Goal: Information Seeking & Learning: Learn about a topic

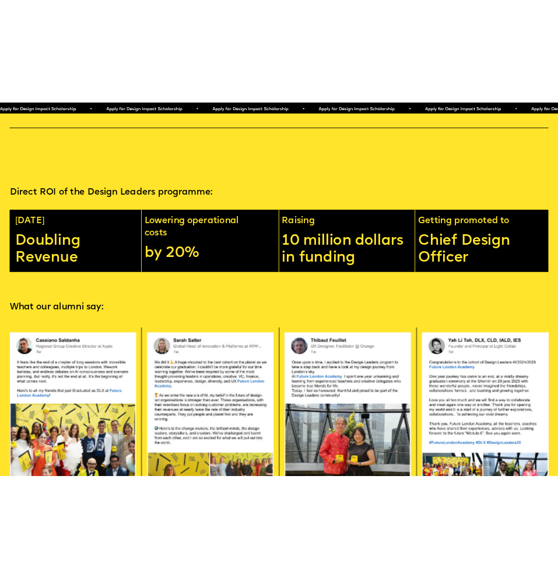
scroll to position [2891, 0]
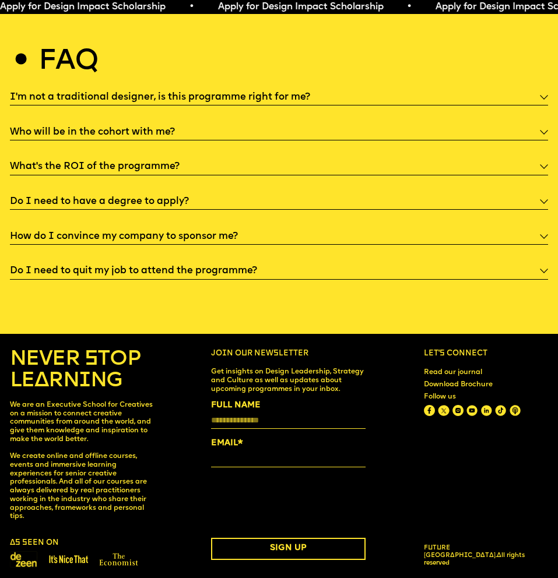
click at [127, 126] on h5 "Who will be in the cohort with me?" at bounding box center [92, 132] width 165 height 12
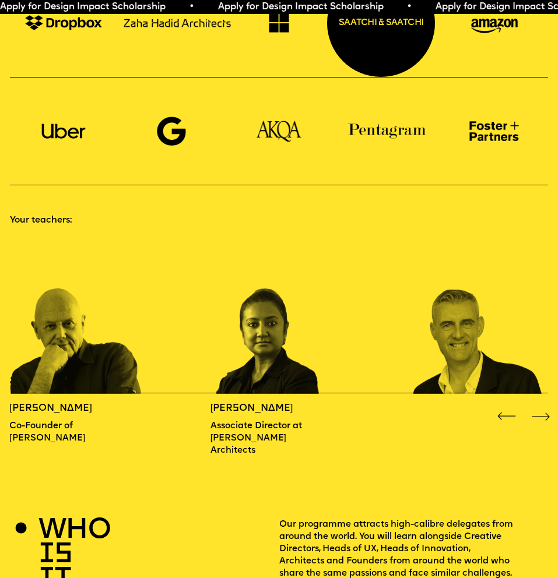
scroll to position [666, 0]
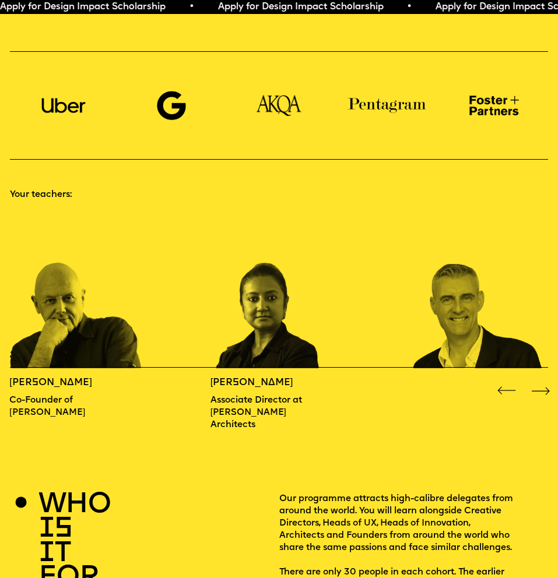
click at [534, 380] on div "Next slide" at bounding box center [540, 390] width 22 height 22
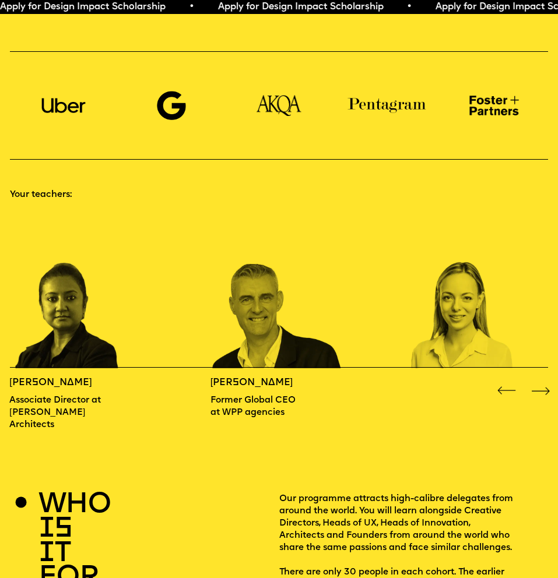
click at [534, 380] on div "Next slide" at bounding box center [540, 390] width 22 height 22
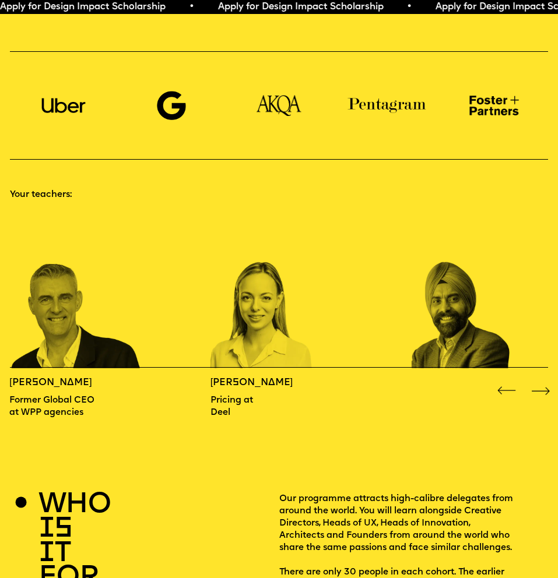
click at [534, 379] on div "Next slide" at bounding box center [540, 390] width 22 height 22
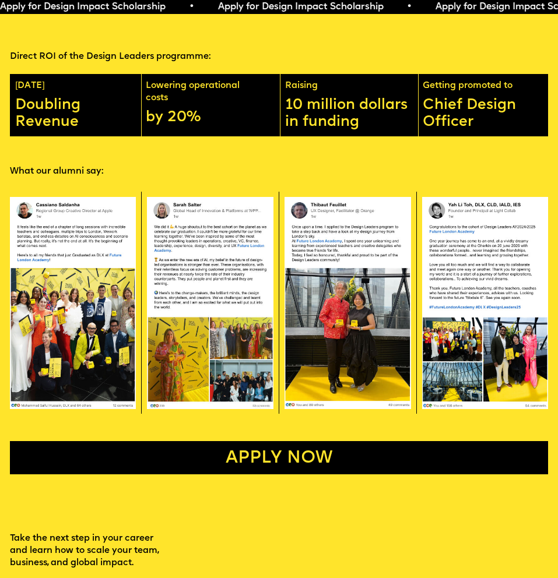
scroll to position [1411, 0]
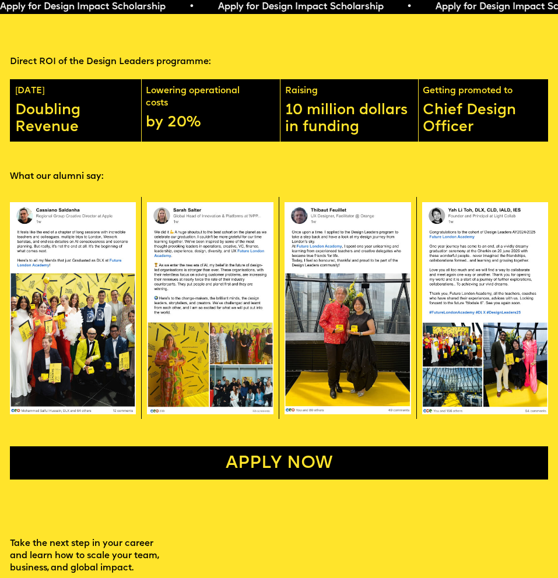
click at [89, 231] on img at bounding box center [73, 308] width 126 height 213
click at [95, 202] on img at bounding box center [73, 308] width 126 height 213
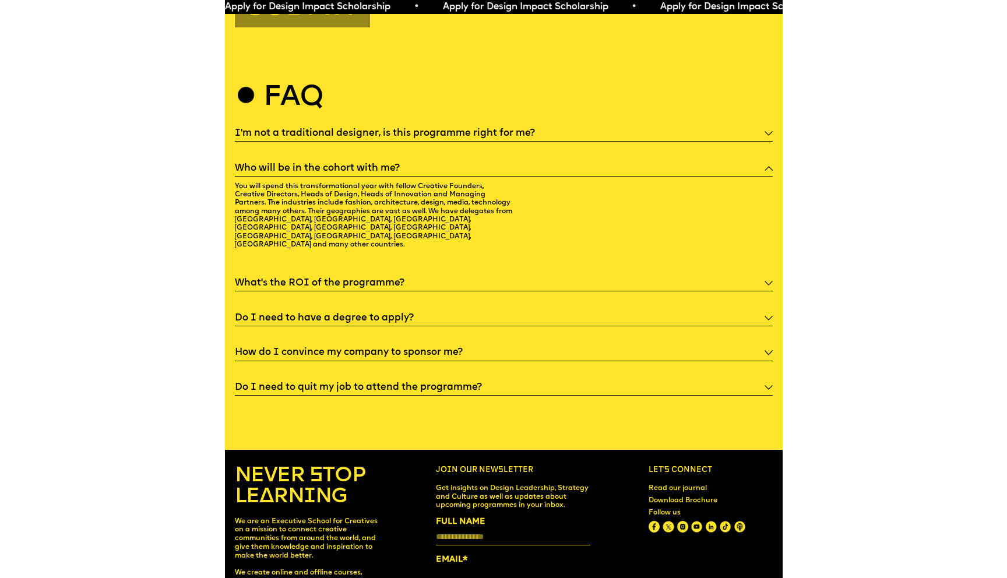
scroll to position [2954, 0]
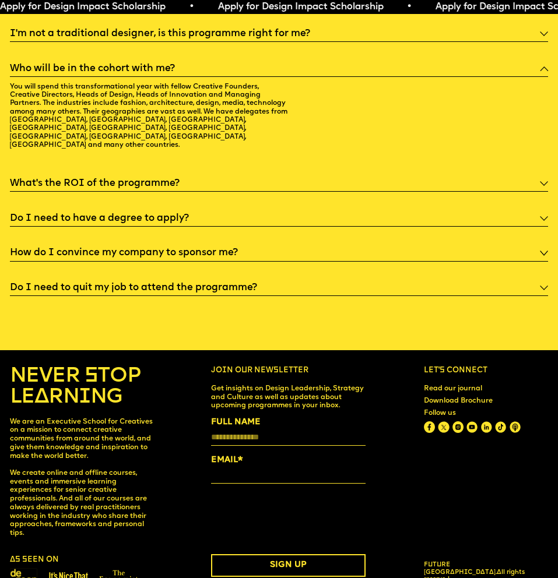
click at [445, 421] on img at bounding box center [443, 426] width 11 height 11
click at [455, 421] on img at bounding box center [457, 426] width 11 height 11
click at [487, 421] on img at bounding box center [486, 426] width 11 height 11
click at [432, 421] on img at bounding box center [429, 426] width 11 height 11
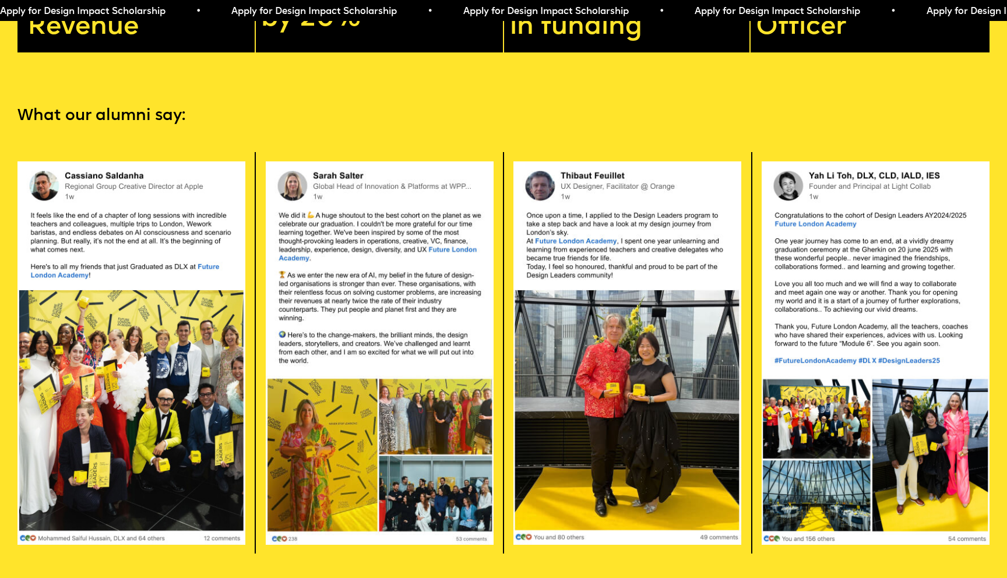
scroll to position [2754, 0]
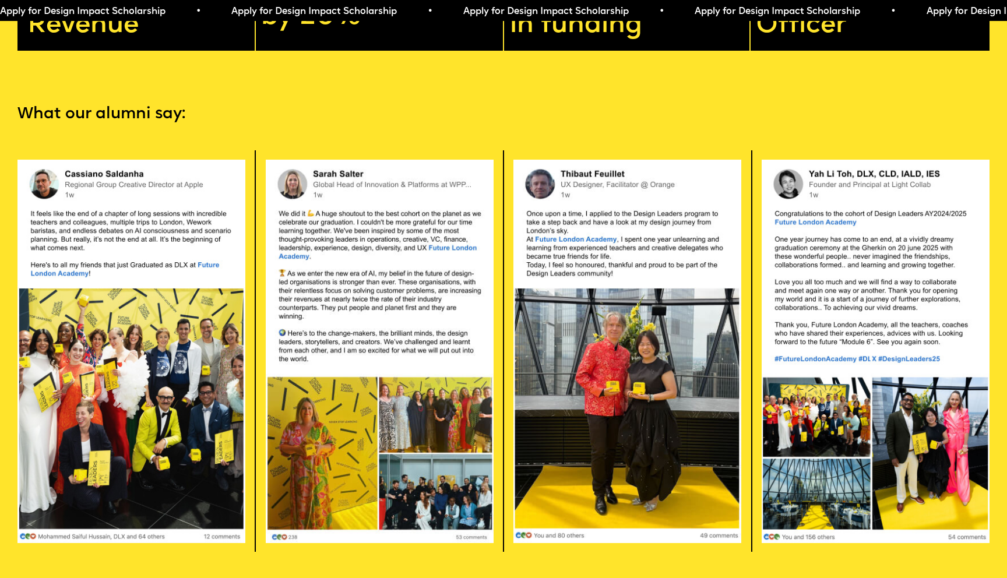
click at [578, 233] on img at bounding box center [627, 351] width 228 height 385
